Goal: Transaction & Acquisition: Purchase product/service

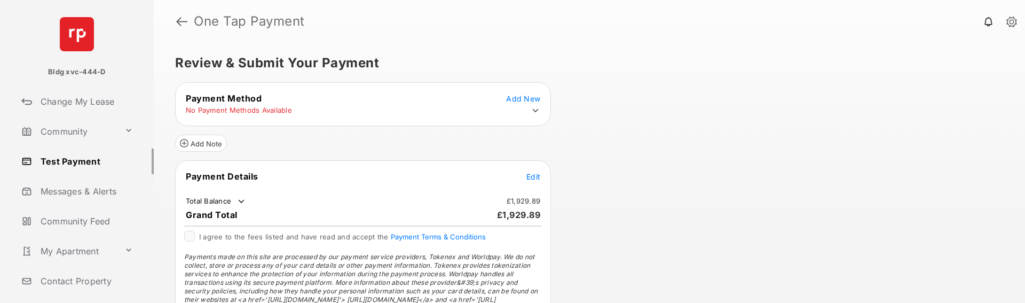
click at [535, 109] on icon at bounding box center [536, 111] width 10 height 10
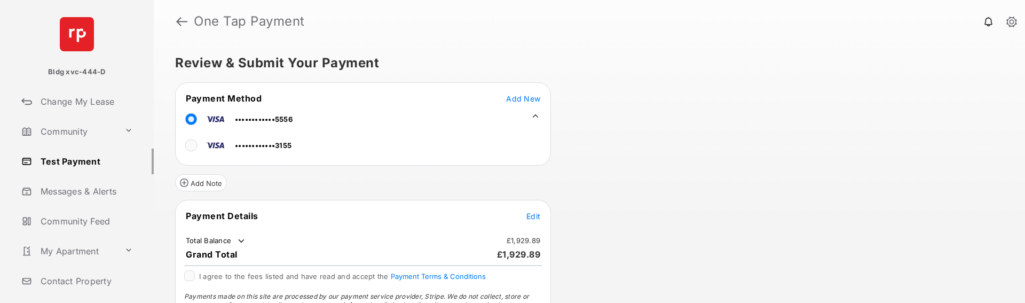
click at [532, 218] on span "Edit" at bounding box center [533, 215] width 14 height 9
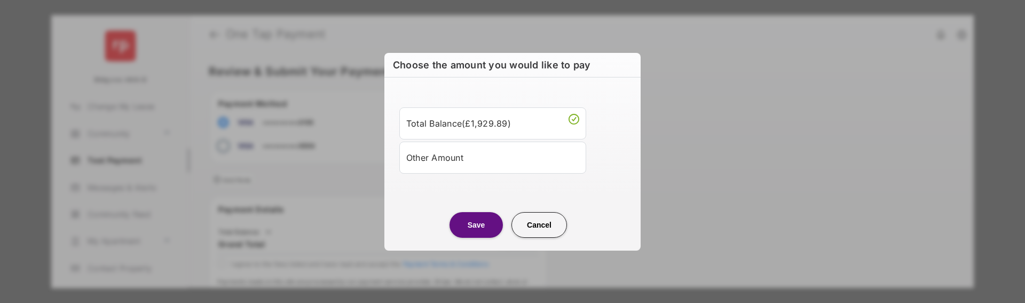
click at [486, 160] on div "Other Amount" at bounding box center [492, 157] width 173 height 18
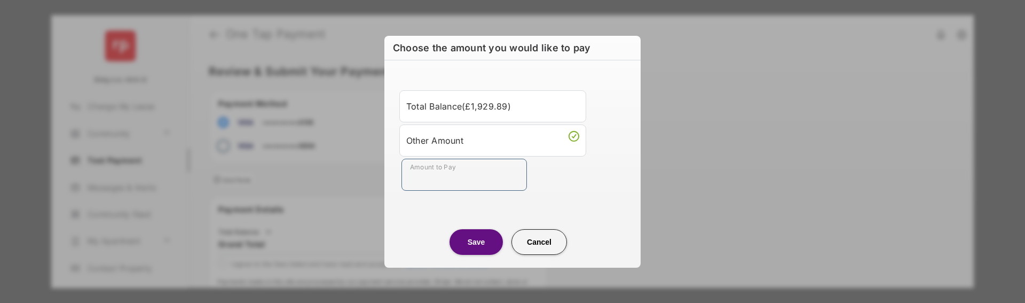
click at [473, 178] on input "Amount to Pay" at bounding box center [463, 175] width 125 height 32
type input "**"
click at [485, 245] on button "Save" at bounding box center [475, 242] width 53 height 26
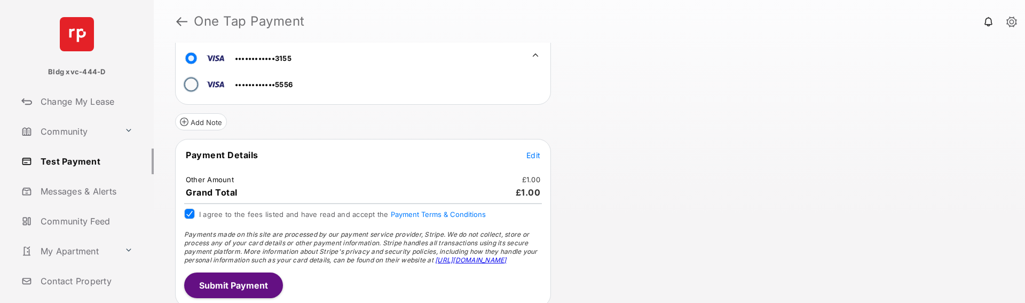
scroll to position [66, 0]
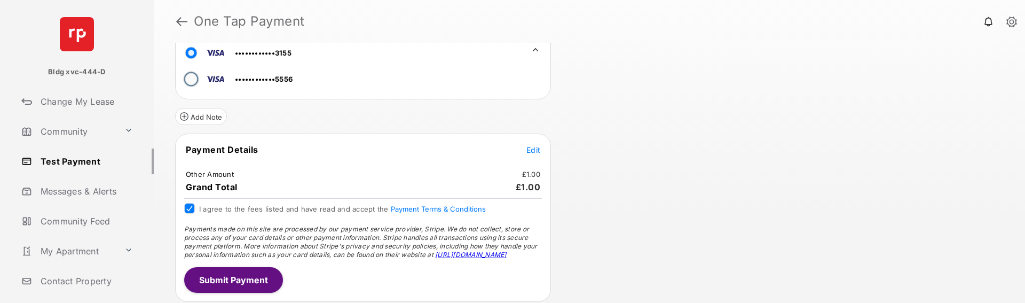
click at [239, 280] on button "Submit Payment" at bounding box center [233, 280] width 99 height 26
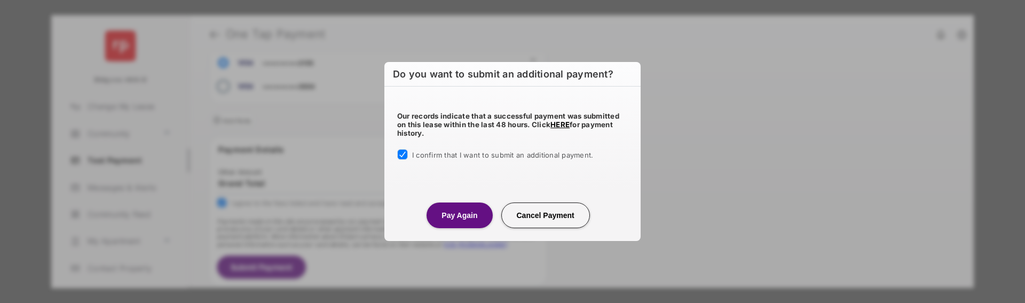
click at [452, 217] on button "Pay Again" at bounding box center [459, 215] width 66 height 26
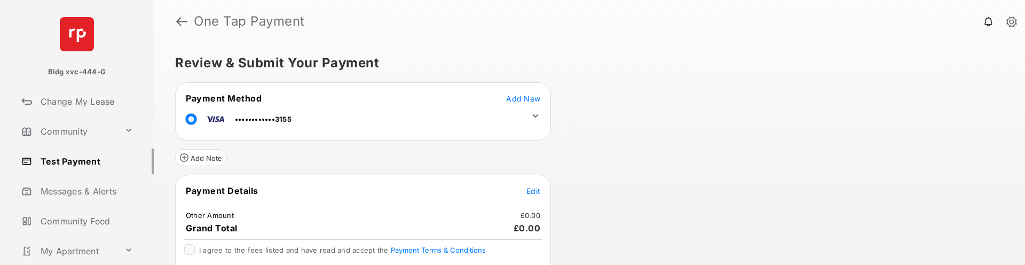
click at [534, 116] on icon at bounding box center [536, 115] width 6 height 3
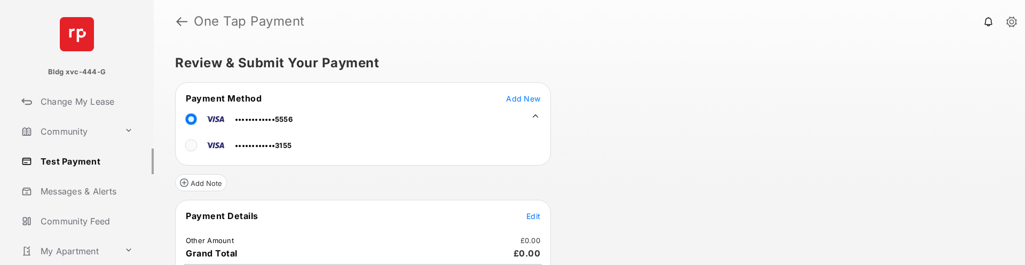
click at [533, 212] on span "Edit" at bounding box center [533, 215] width 14 height 9
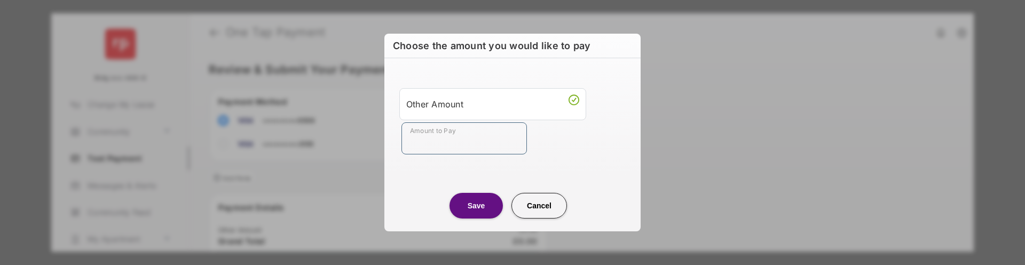
click at [453, 143] on input "Amount to Pay" at bounding box center [463, 138] width 125 height 32
type input "**"
click at [463, 202] on button "Save" at bounding box center [475, 206] width 53 height 26
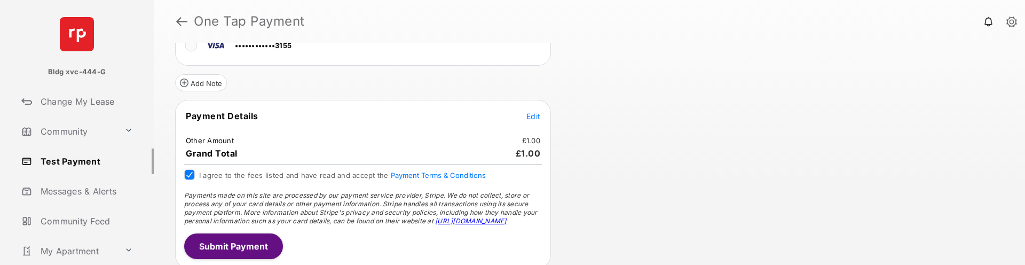
scroll to position [104, 0]
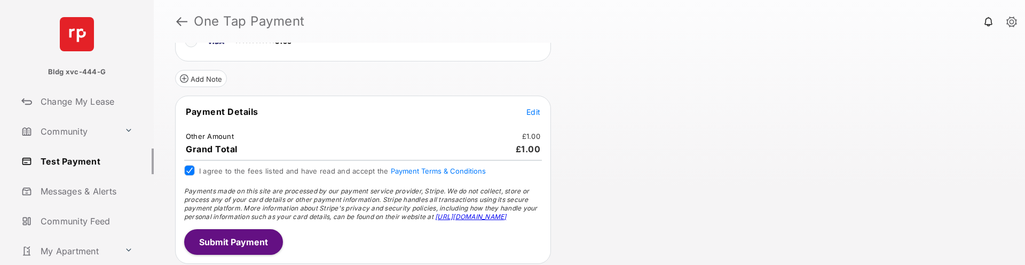
click at [260, 234] on button "Submit Payment" at bounding box center [233, 242] width 99 height 26
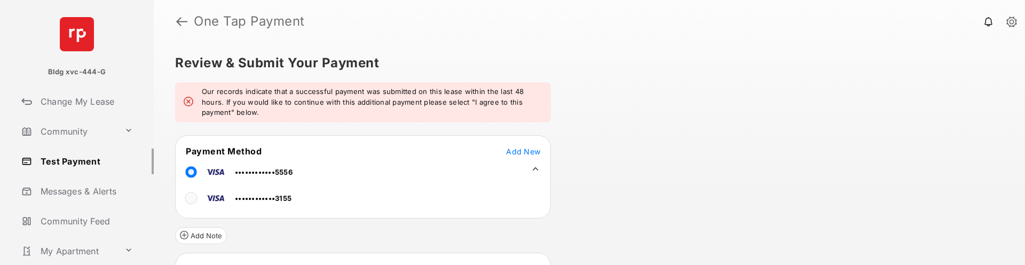
scroll to position [160, 0]
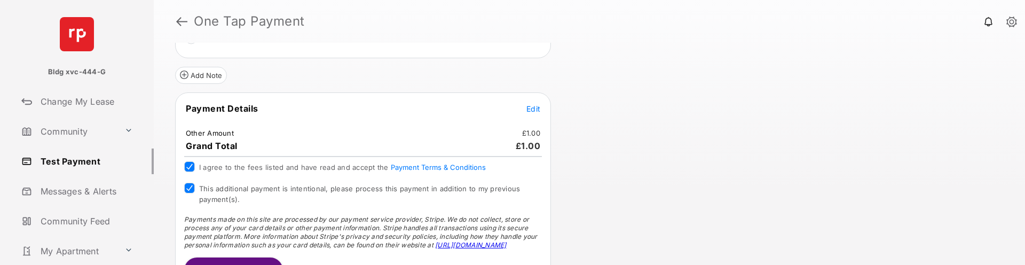
click at [219, 259] on button "Submit Payment" at bounding box center [233, 270] width 99 height 26
